Goal: Transaction & Acquisition: Purchase product/service

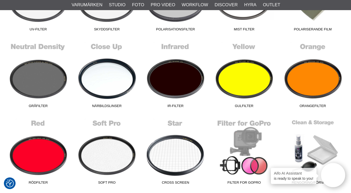
scroll to position [206, 0]
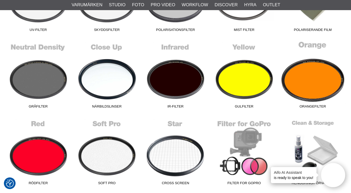
click at [316, 74] on link "Orangefilter" at bounding box center [312, 76] width 69 height 70
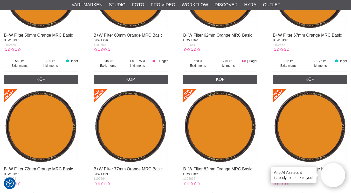
scroll to position [468, 0]
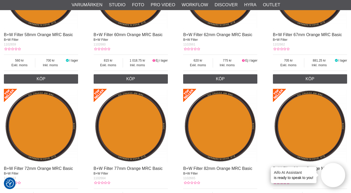
click at [132, 131] on img at bounding box center [131, 126] width 74 height 74
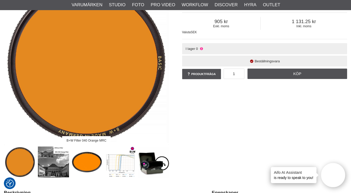
scroll to position [72, 0]
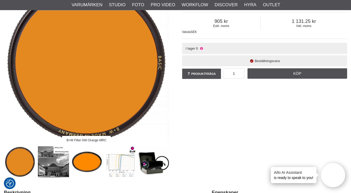
click at [47, 160] on img at bounding box center [53, 161] width 31 height 31
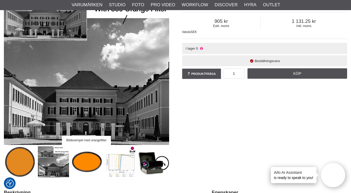
click at [124, 162] on img at bounding box center [120, 161] width 31 height 31
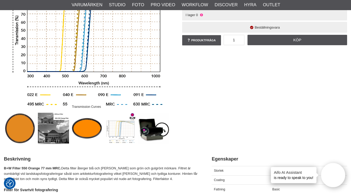
scroll to position [106, 0]
